Goal: Task Accomplishment & Management: Use online tool/utility

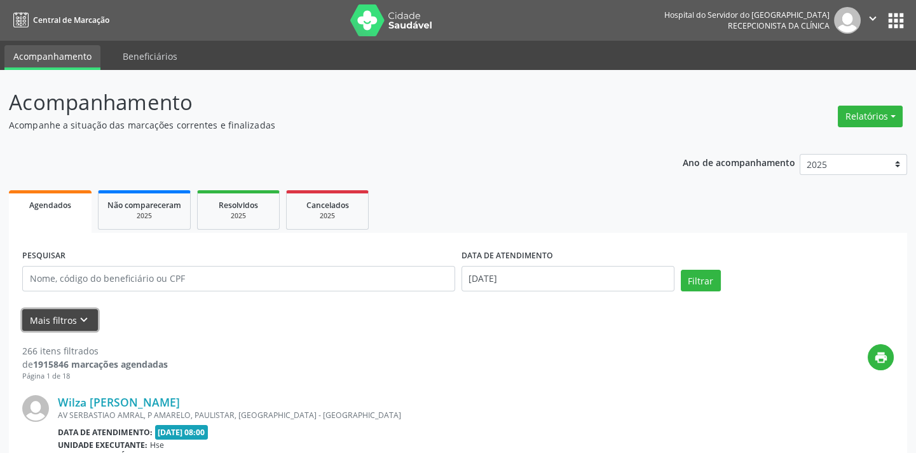
click at [82, 325] on icon "keyboard_arrow_down" at bounding box center [84, 320] width 14 height 14
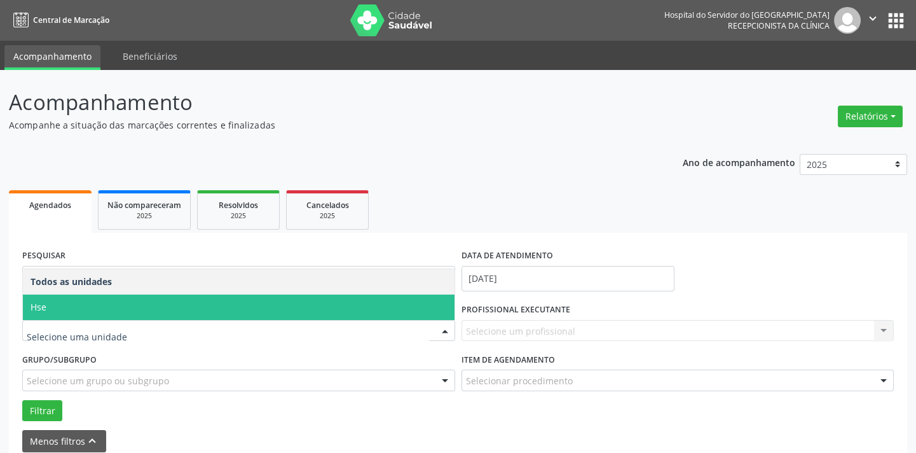
click at [118, 311] on span "Hse" at bounding box center [239, 306] width 432 height 25
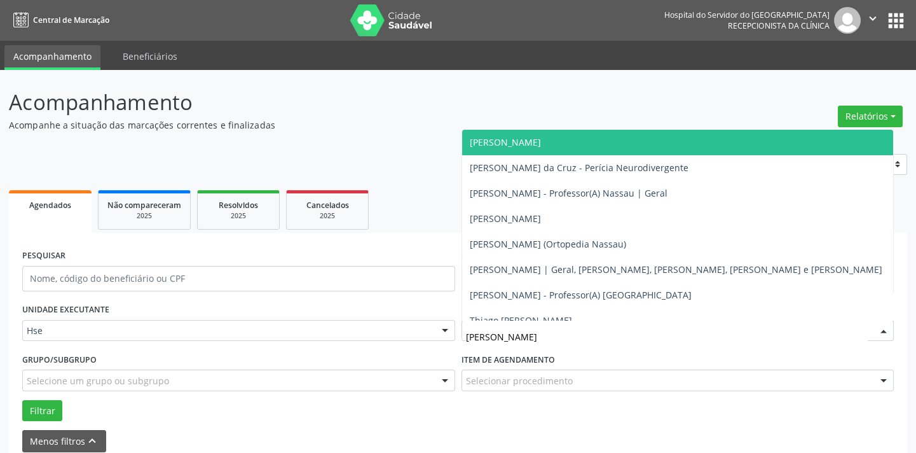
type input "alexs"
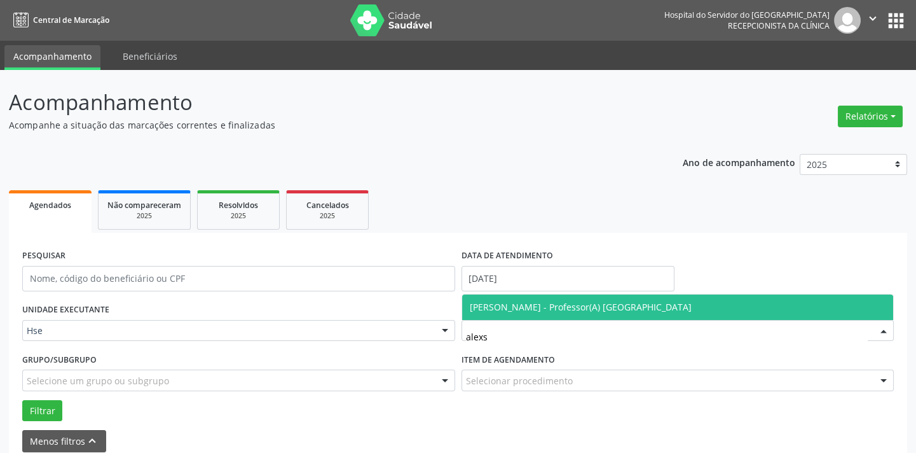
click at [530, 308] on span "[PERSON_NAME] - Professor(A) [GEOGRAPHIC_DATA]" at bounding box center [581, 307] width 222 height 12
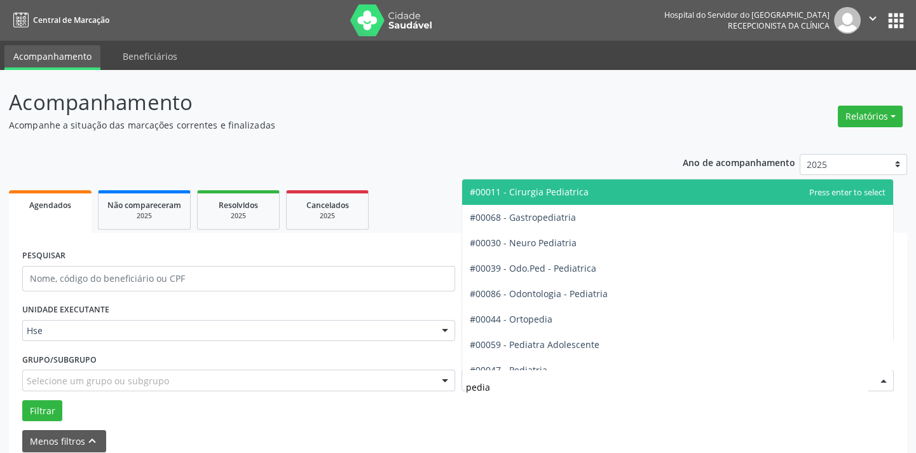
type input "pedia"
click at [518, 372] on div at bounding box center [678, 380] width 433 height 22
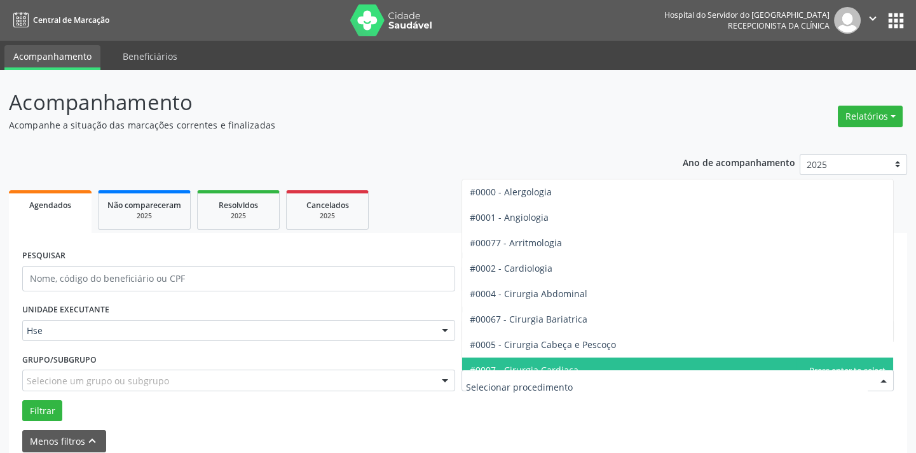
click at [520, 396] on input "text" at bounding box center [667, 386] width 403 height 25
type input "pedia"
click at [524, 366] on span "#00047 - Pediatria" at bounding box center [509, 370] width 78 height 12
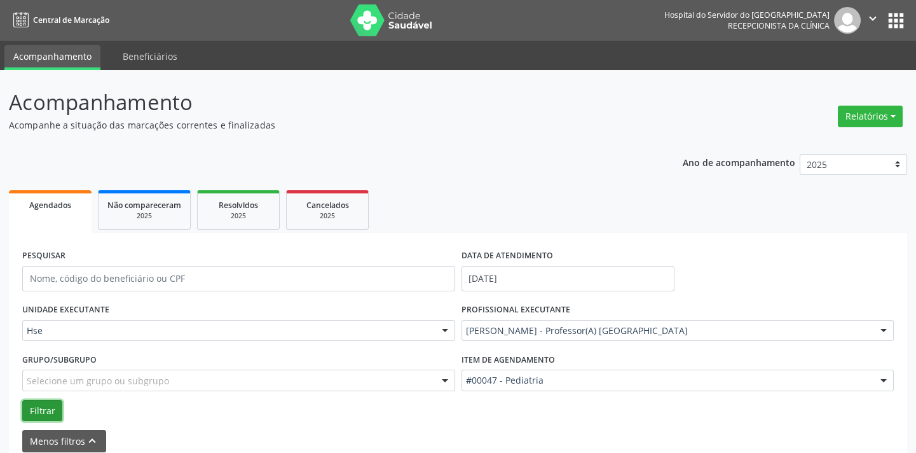
click at [59, 413] on button "Filtrar" at bounding box center [42, 411] width 40 height 22
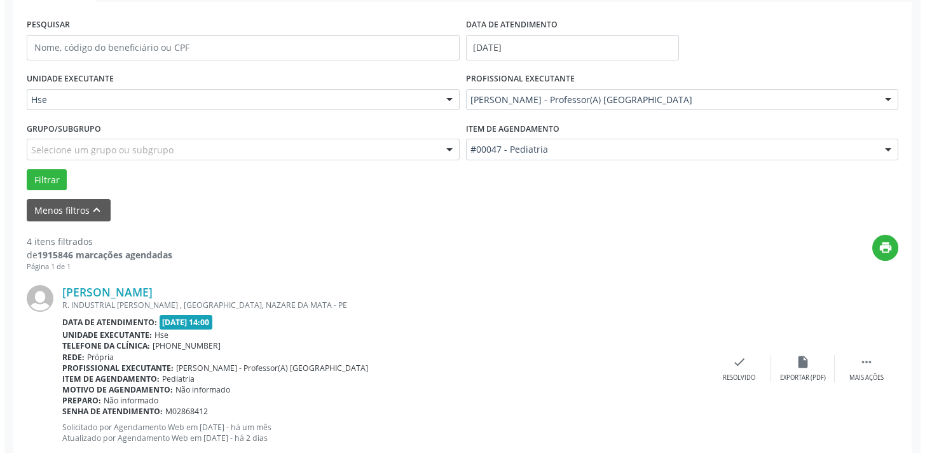
scroll to position [684, 0]
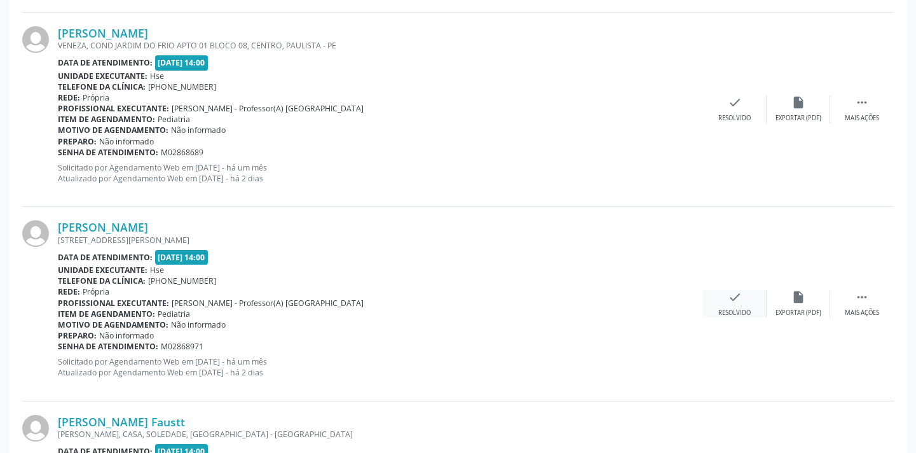
click at [732, 298] on icon "check" at bounding box center [735, 297] width 14 height 14
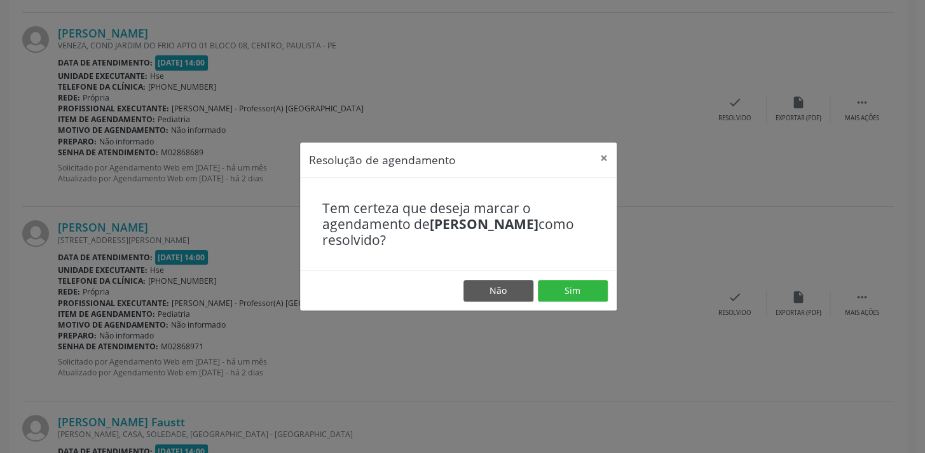
click at [565, 278] on footer "Não Sim" at bounding box center [458, 290] width 317 height 40
click at [570, 296] on button "Sim" at bounding box center [573, 291] width 70 height 22
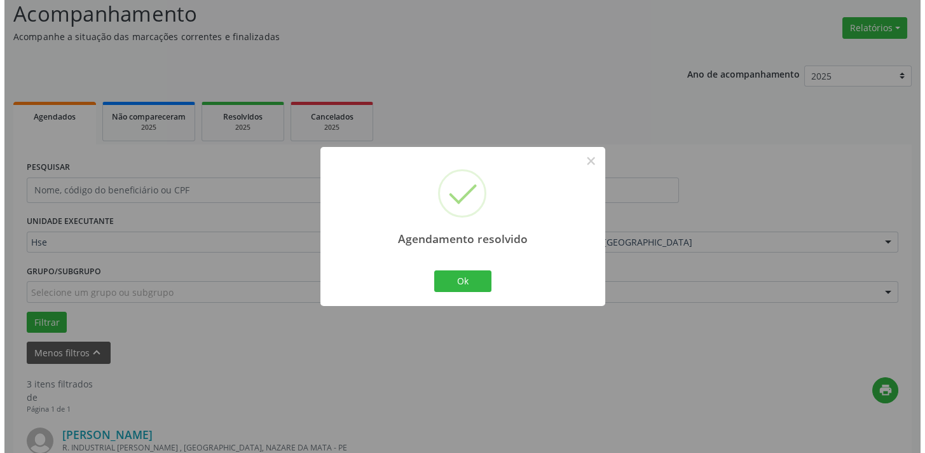
scroll to position [653, 0]
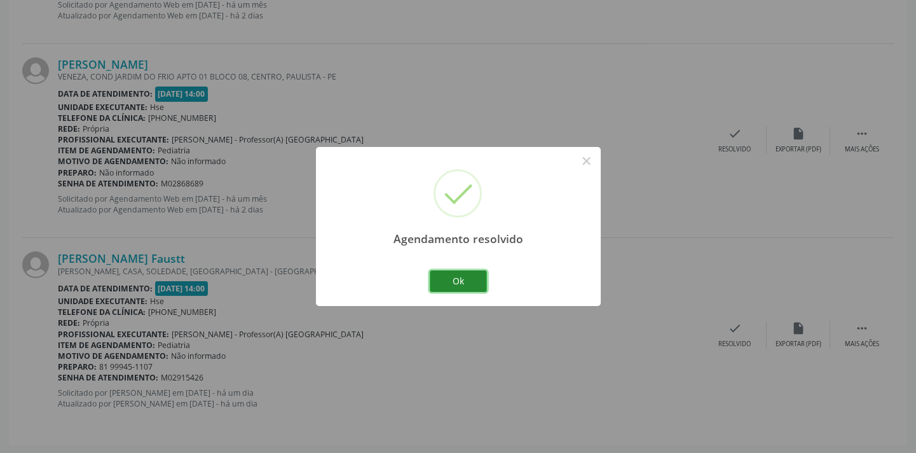
click at [485, 286] on button "Ok" at bounding box center [458, 281] width 57 height 22
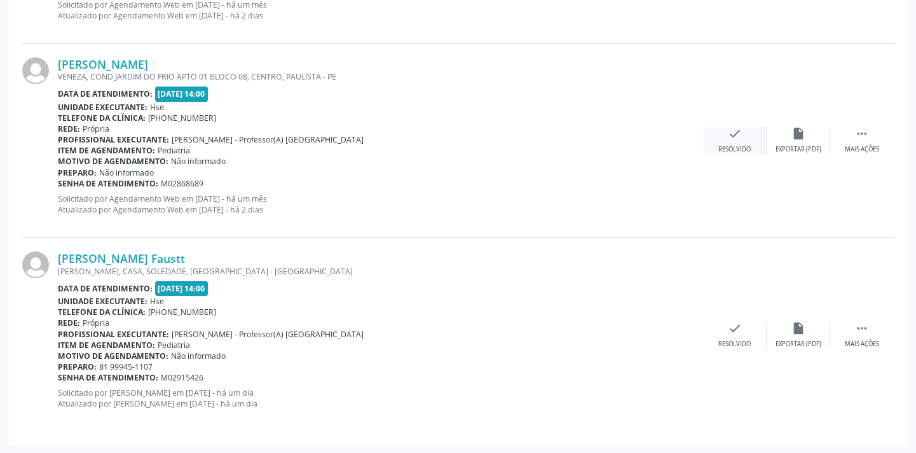
click at [738, 143] on div "check Resolvido" at bounding box center [735, 140] width 64 height 27
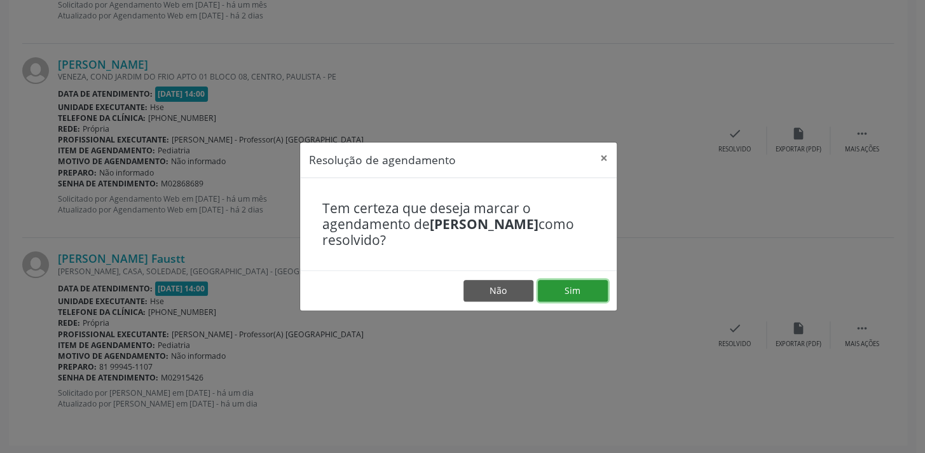
click at [550, 293] on button "Sim" at bounding box center [573, 291] width 70 height 22
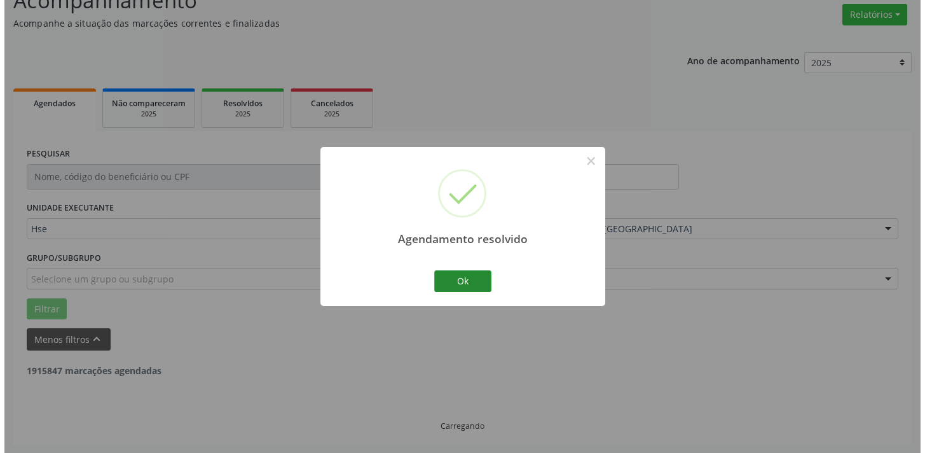
scroll to position [458, 0]
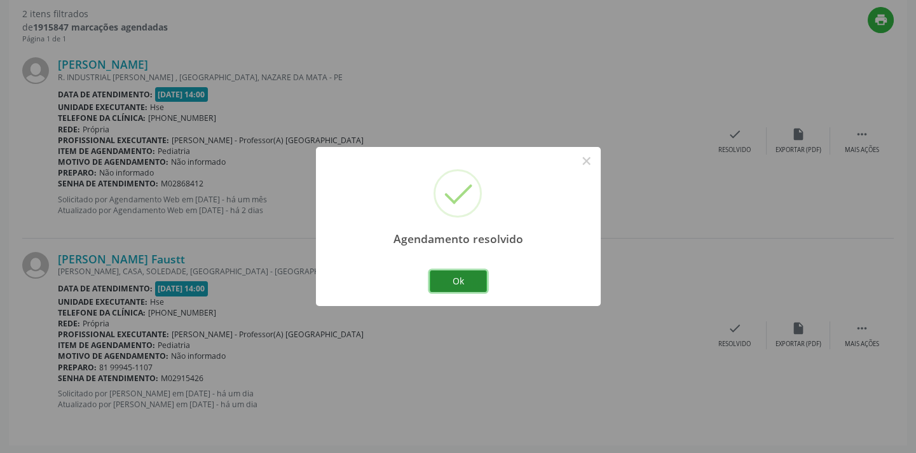
click at [457, 287] on button "Ok" at bounding box center [458, 281] width 57 height 22
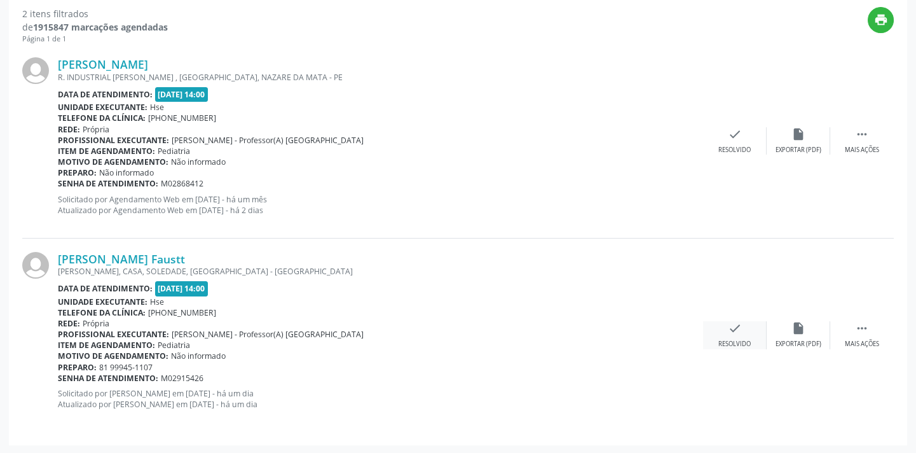
click at [745, 317] on div "[PERSON_NAME] Faustt [PERSON_NAME], CASA, SOLEDADE, [GEOGRAPHIC_DATA] - [GEOGRA…" at bounding box center [458, 334] width 872 height 193
click at [736, 328] on icon "check" at bounding box center [735, 328] width 14 height 14
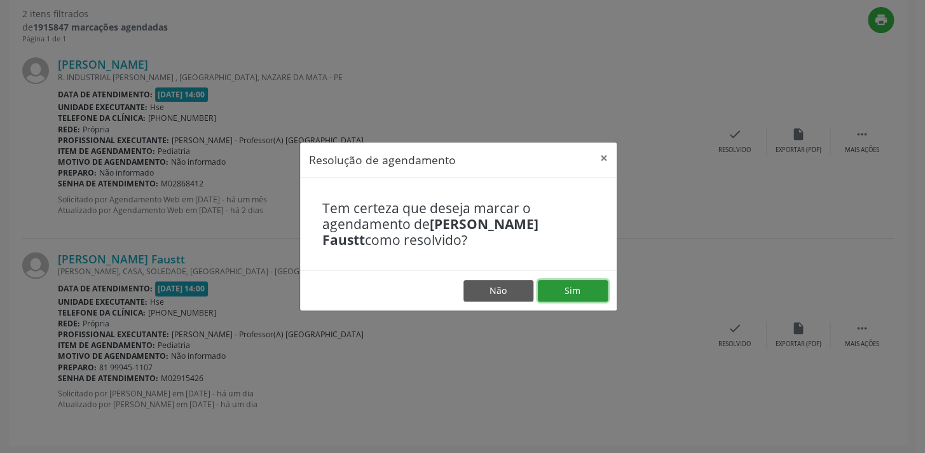
click at [552, 281] on button "Sim" at bounding box center [573, 291] width 70 height 22
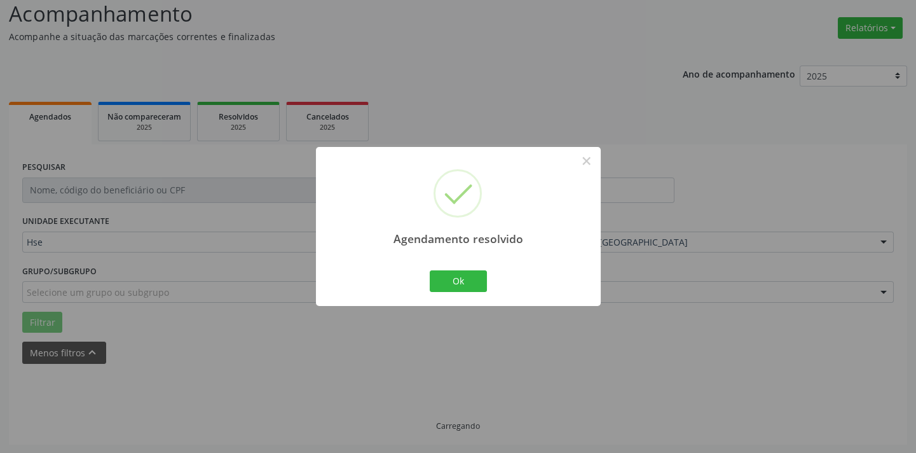
scroll to position [265, 0]
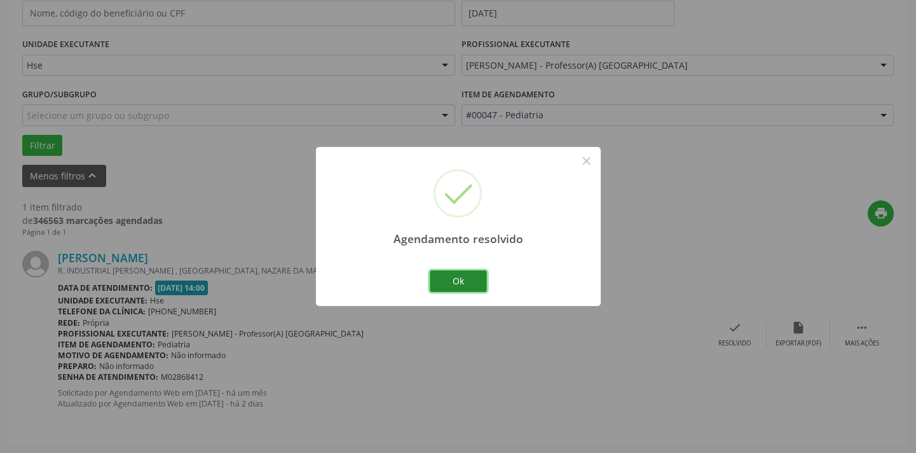
click at [467, 286] on button "Ok" at bounding box center [458, 281] width 57 height 22
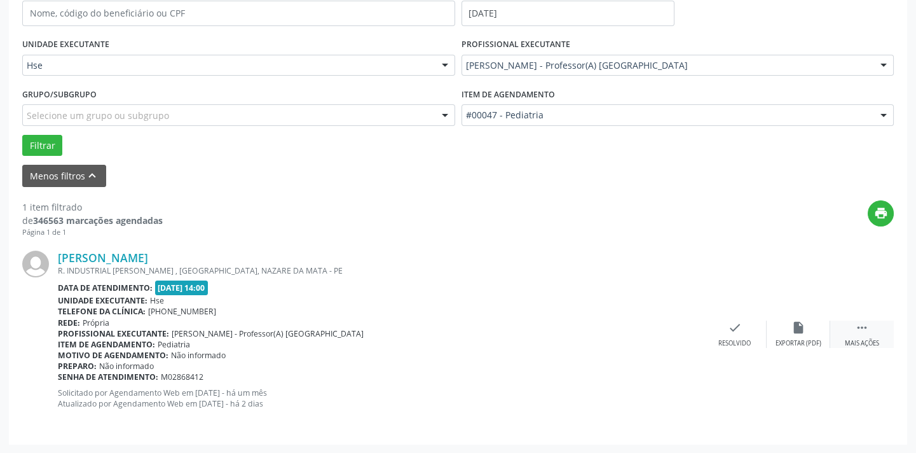
click at [850, 332] on div " Mais ações" at bounding box center [863, 334] width 64 height 27
click at [785, 332] on div "alarm_off Não compareceu" at bounding box center [799, 334] width 64 height 27
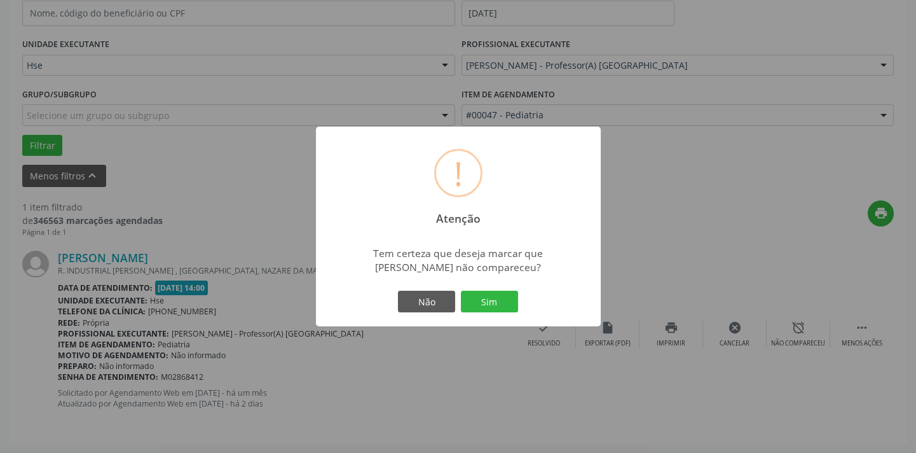
drag, startPoint x: 546, startPoint y: 301, endPoint x: 455, endPoint y: 289, distance: 92.4
click at [542, 302] on div "! Atenção × Tem certeza que deseja marcar que [PERSON_NAME] não compareceu? Não…" at bounding box center [458, 227] width 285 height 200
click at [455, 289] on div "Não Sim" at bounding box center [459, 301] width 126 height 27
click at [478, 296] on button "Sim" at bounding box center [489, 302] width 57 height 22
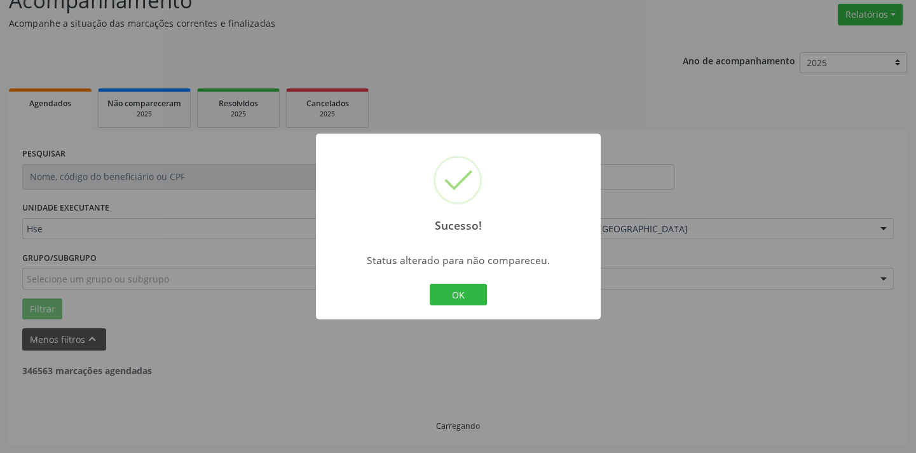
scroll to position [60, 0]
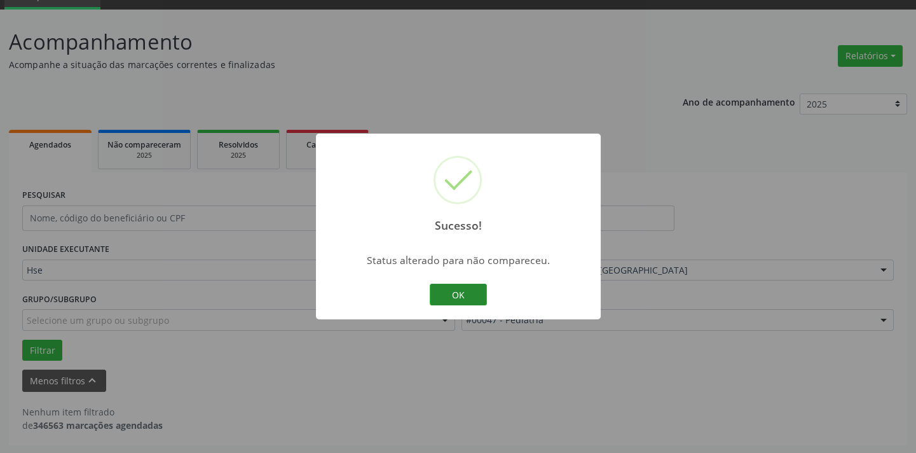
click at [464, 292] on button "OK" at bounding box center [458, 295] width 57 height 22
